Goal: Task Accomplishment & Management: Manage account settings

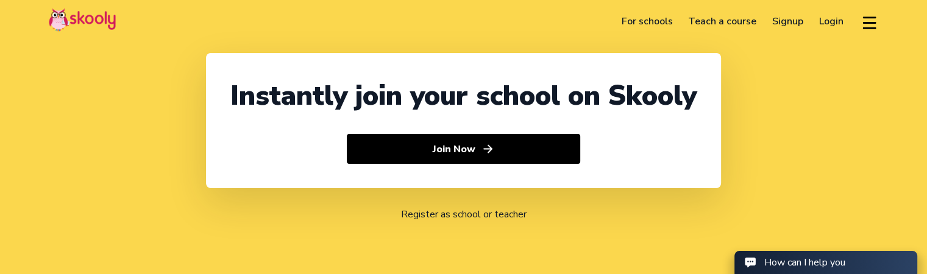
click at [832, 13] on link "Login" at bounding box center [831, 22] width 40 height 20
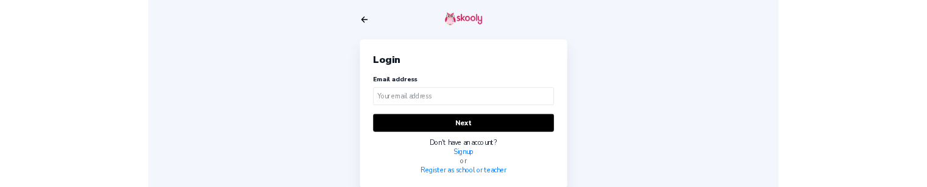
scroll to position [4, 0]
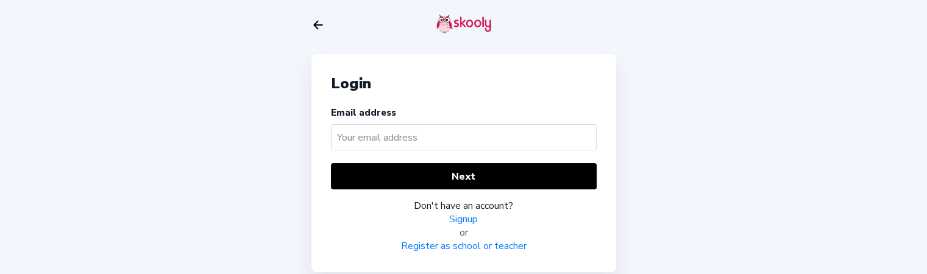
click at [373, 128] on input "text" at bounding box center [464, 137] width 266 height 26
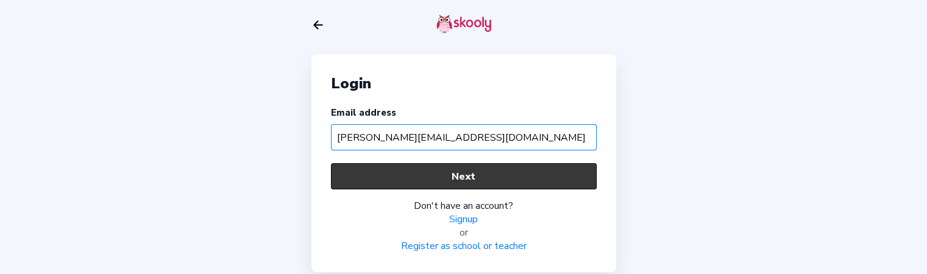
type input "[PERSON_NAME][EMAIL_ADDRESS][DOMAIN_NAME]"
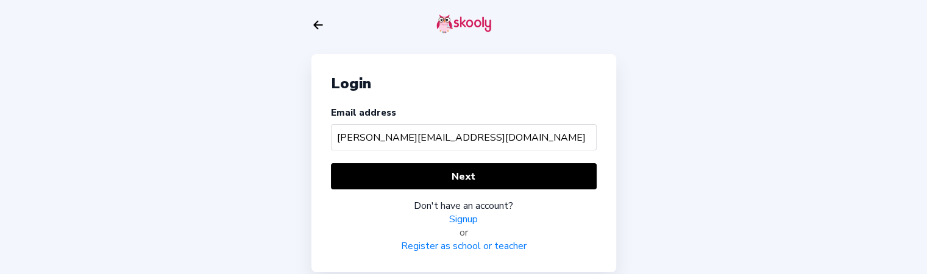
click at [394, 190] on div "Next Don't have an account? Signup or Register as school or teacher" at bounding box center [464, 208] width 266 height 90
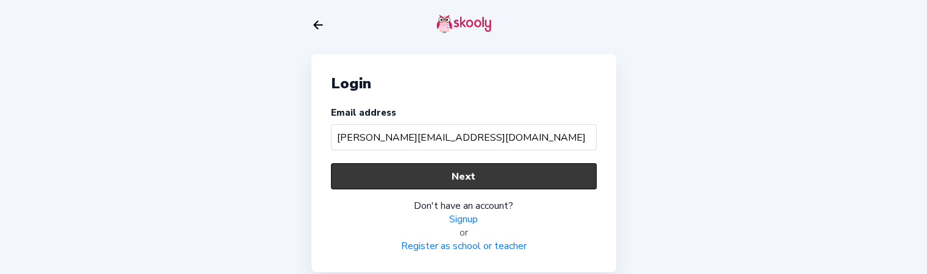
click at [403, 176] on button "Next" at bounding box center [464, 176] width 266 height 26
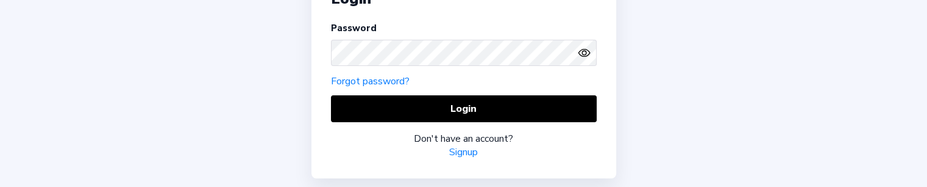
scroll to position [119, 0]
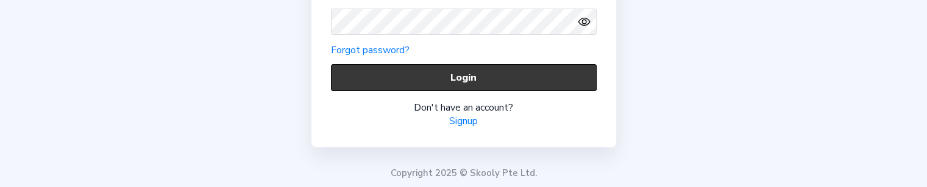
click at [371, 82] on button "Login" at bounding box center [464, 77] width 266 height 26
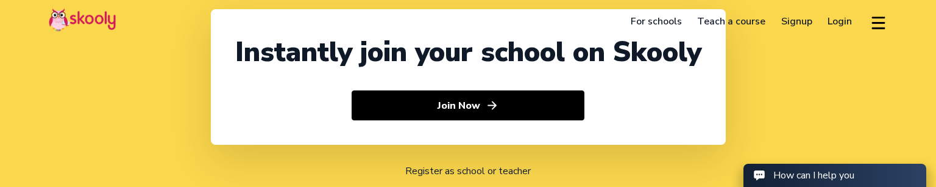
select select "91"
select select "[GEOGRAPHIC_DATA]"
select select "[GEOGRAPHIC_DATA]/[GEOGRAPHIC_DATA]"
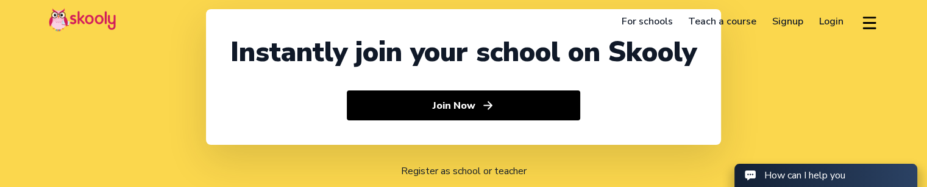
click at [832, 15] on link "Login" at bounding box center [831, 22] width 40 height 20
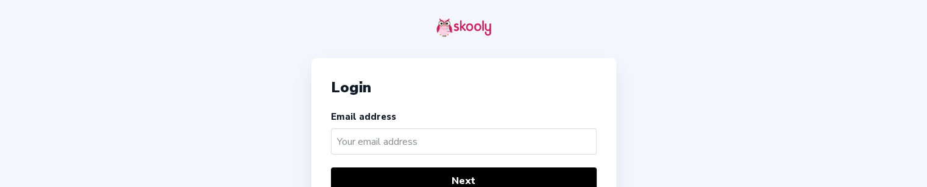
scroll to position [48, 0]
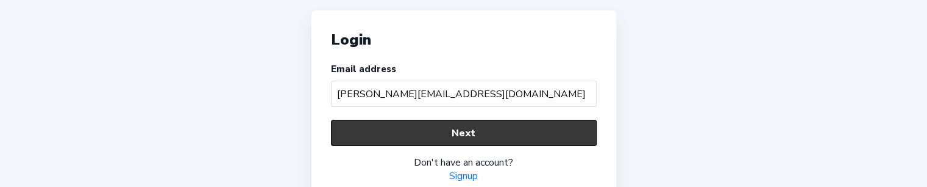
type input "[PERSON_NAME][EMAIL_ADDRESS][DOMAIN_NAME]"
click at [433, 124] on button "Next" at bounding box center [464, 132] width 266 height 26
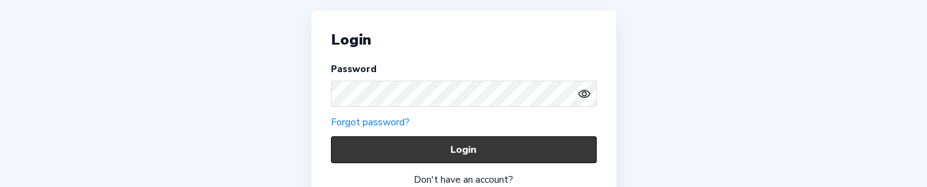
click at [360, 140] on button "Login" at bounding box center [464, 149] width 266 height 26
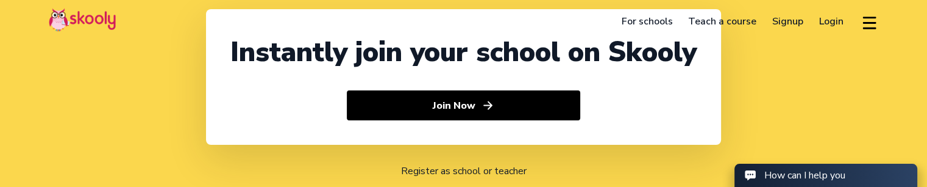
select select "91"
select select "[GEOGRAPHIC_DATA]"
select select "[GEOGRAPHIC_DATA]/[GEOGRAPHIC_DATA]"
click at [818, 24] on link "Login" at bounding box center [831, 22] width 40 height 20
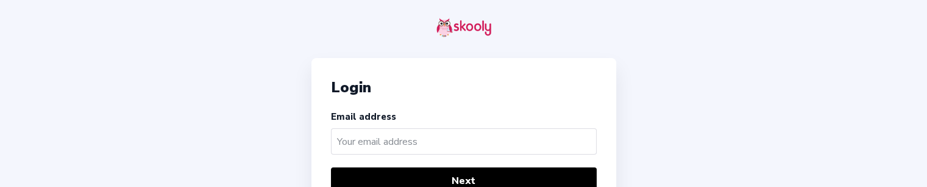
scroll to position [48, 0]
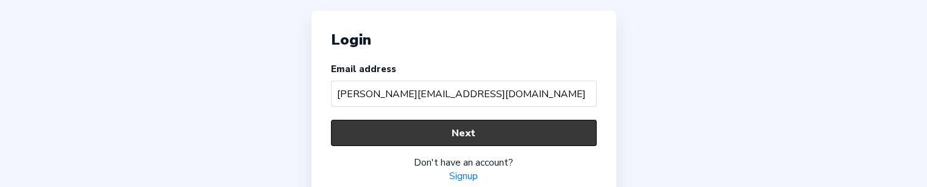
type input "[PERSON_NAME][EMAIL_ADDRESS][DOMAIN_NAME]"
click at [553, 135] on button "Next" at bounding box center [464, 132] width 266 height 26
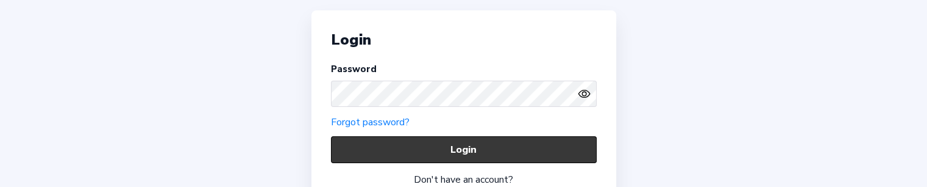
click at [399, 156] on button "Login" at bounding box center [464, 149] width 266 height 26
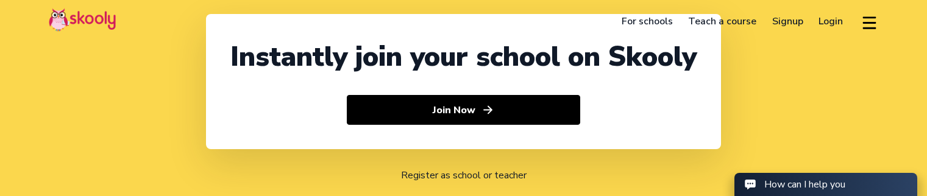
select select "91"
select select "[GEOGRAPHIC_DATA]"
select select "[GEOGRAPHIC_DATA]/[GEOGRAPHIC_DATA]"
click at [828, 20] on link "Login" at bounding box center [831, 22] width 40 height 20
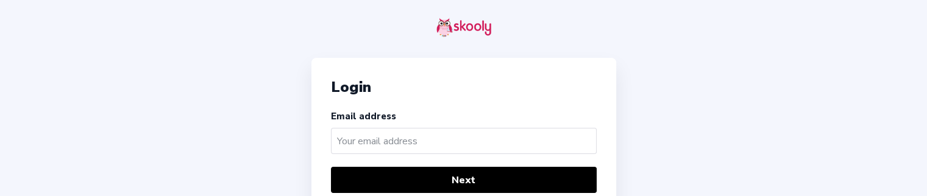
scroll to position [43, 0]
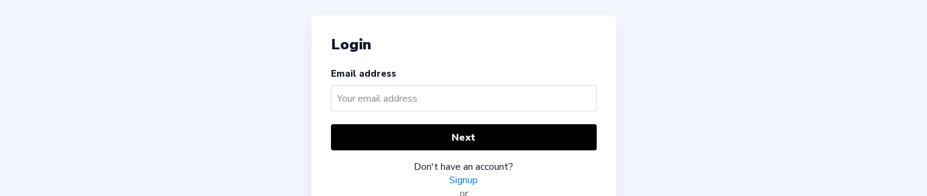
click at [487, 93] on input "text" at bounding box center [464, 98] width 266 height 26
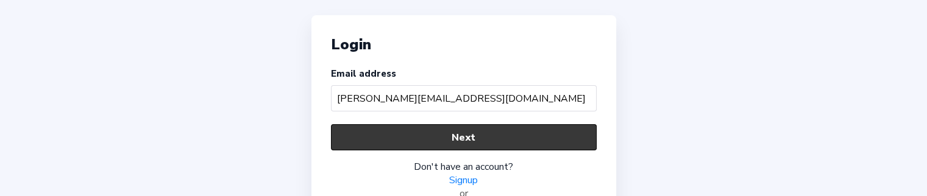
type input "[PERSON_NAME][EMAIL_ADDRESS][DOMAIN_NAME]"
click at [505, 126] on button "Next" at bounding box center [464, 137] width 266 height 26
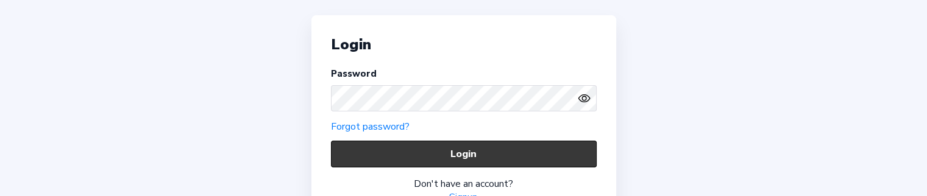
click at [436, 157] on button "Login" at bounding box center [464, 154] width 266 height 26
